Goal: Navigation & Orientation: Find specific page/section

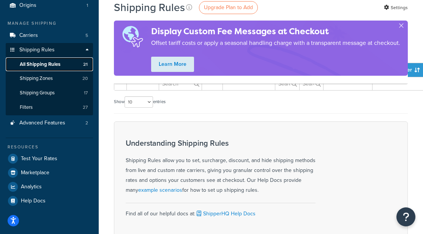
click at [73, 62] on link "All Shipping Rules 21" at bounding box center [49, 64] width 87 height 14
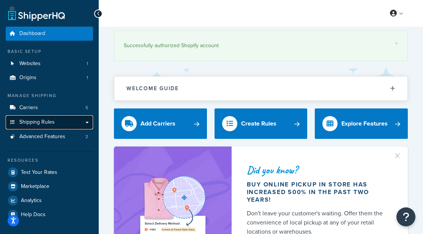
click at [69, 123] on link "Shipping Rules" at bounding box center [49, 122] width 87 height 14
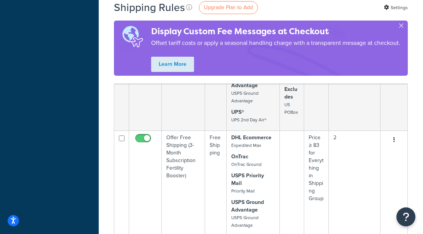
scroll to position [963, 0]
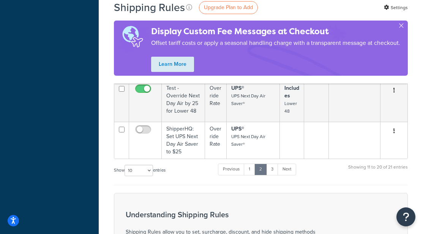
scroll to position [883, 0]
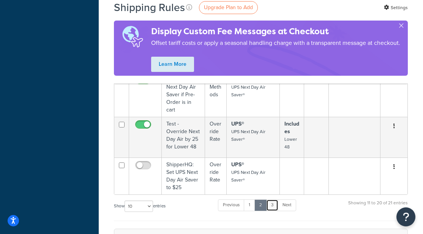
click at [276, 199] on link "3" at bounding box center [272, 204] width 12 height 11
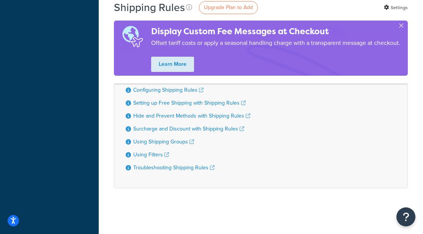
scroll to position [101, 0]
